Goal: Task Accomplishment & Management: Use online tool/utility

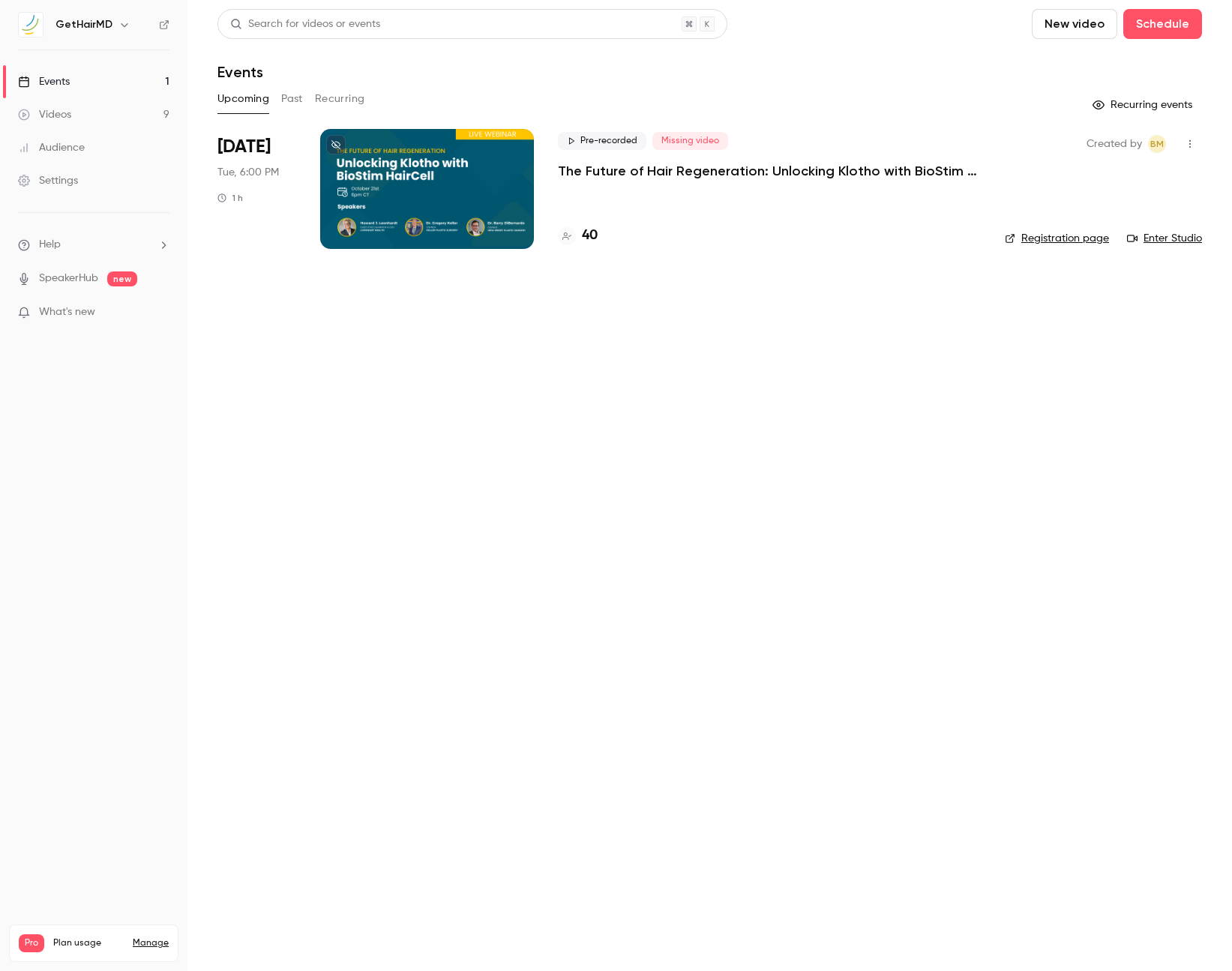
click at [689, 169] on p "The Future of Hair Regeneration: Unlocking Klotho with BioStim HairCell" at bounding box center [770, 171] width 423 height 18
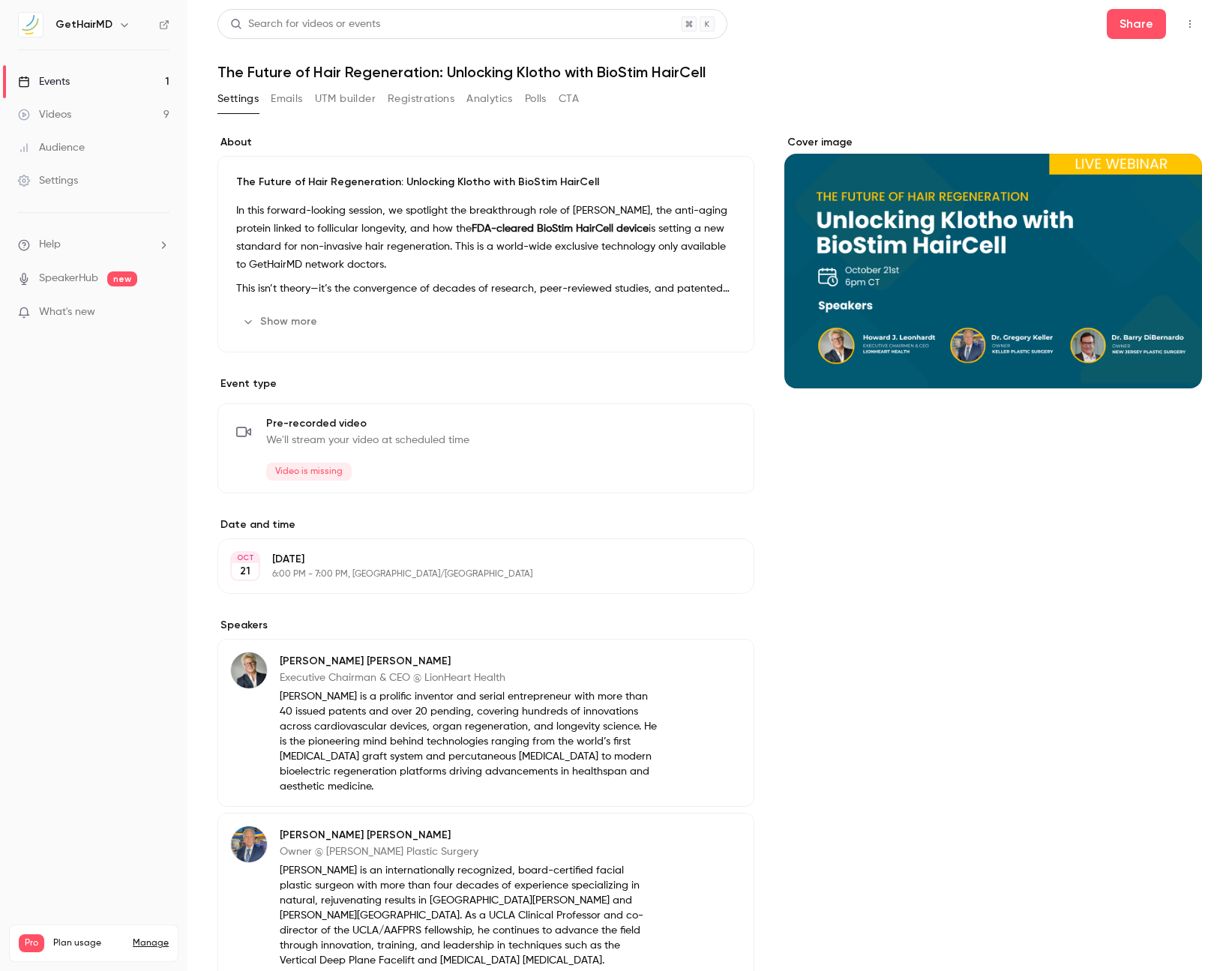
click at [301, 101] on button "Emails" at bounding box center [287, 98] width 31 height 24
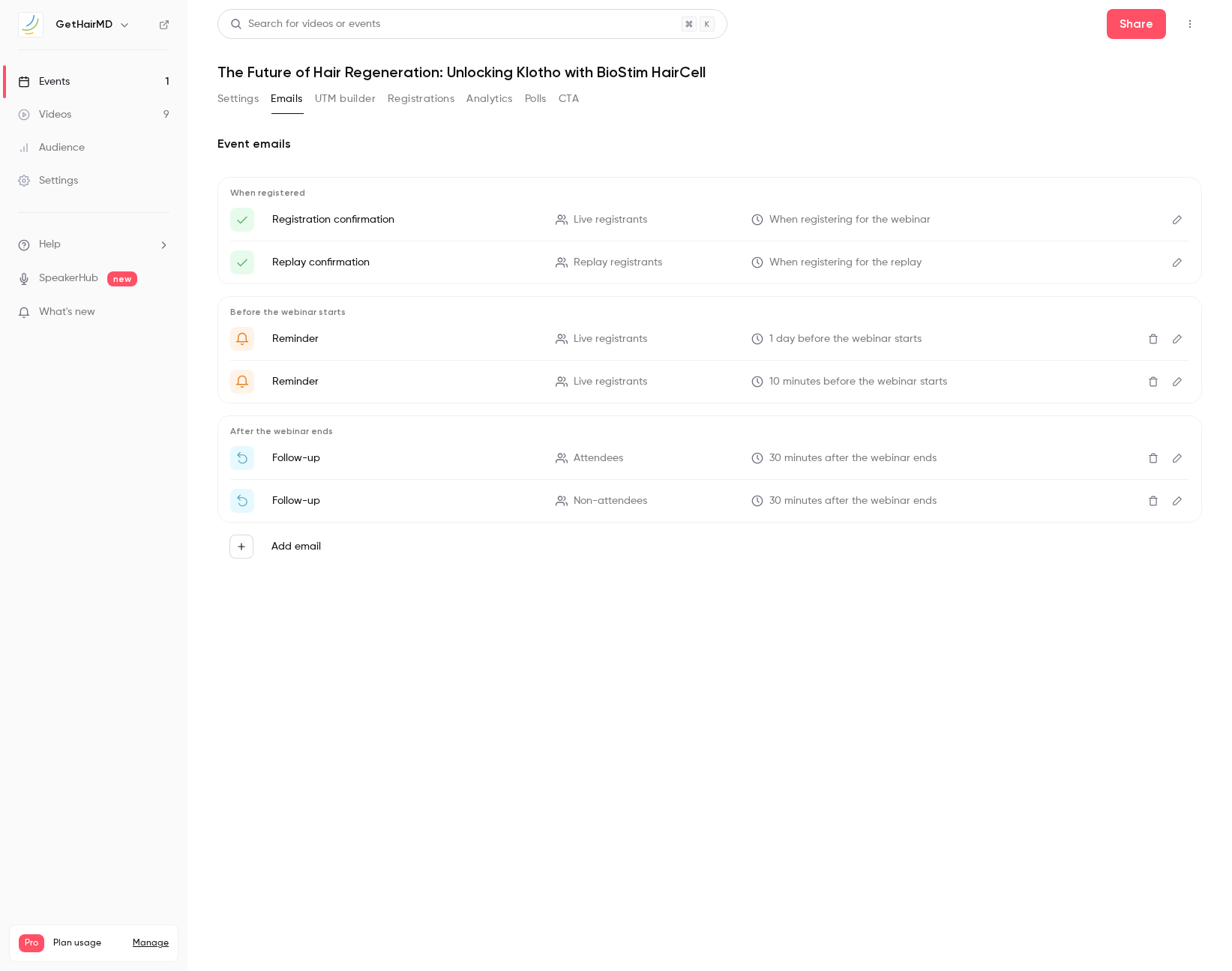
click at [348, 102] on button "UTM builder" at bounding box center [345, 98] width 61 height 24
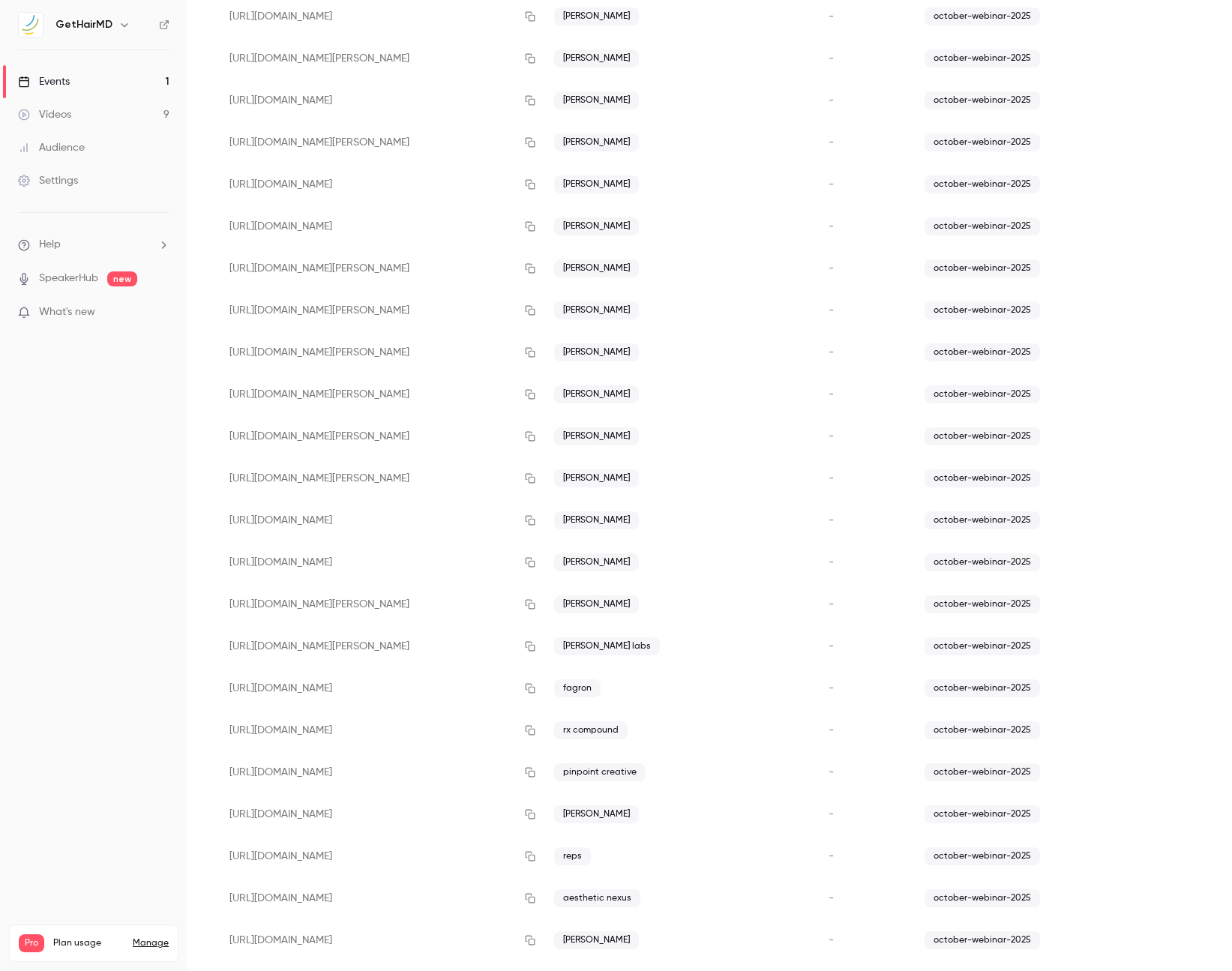
scroll to position [1480, 0]
